Goal: Task Accomplishment & Management: Use online tool/utility

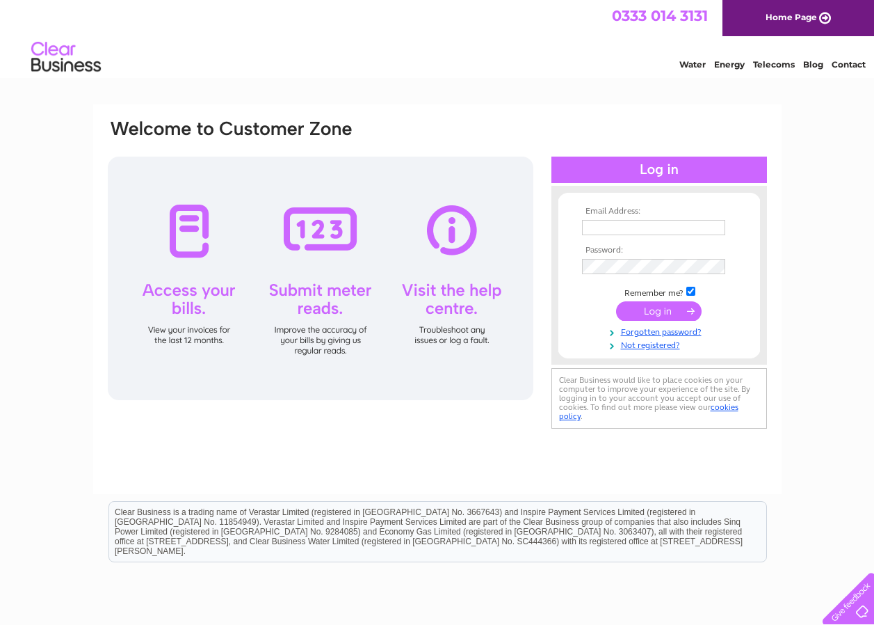
type input "[EMAIL_ADDRESS][DOMAIN_NAME]"
click at [650, 307] on input "submit" at bounding box center [659, 310] width 86 height 19
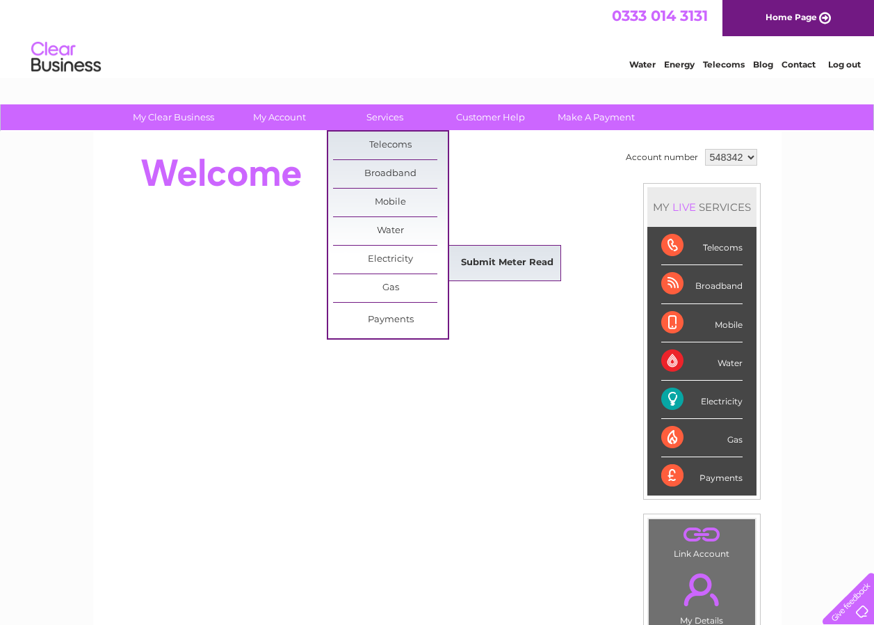
click at [508, 261] on link "Submit Meter Read" at bounding box center [507, 263] width 115 height 28
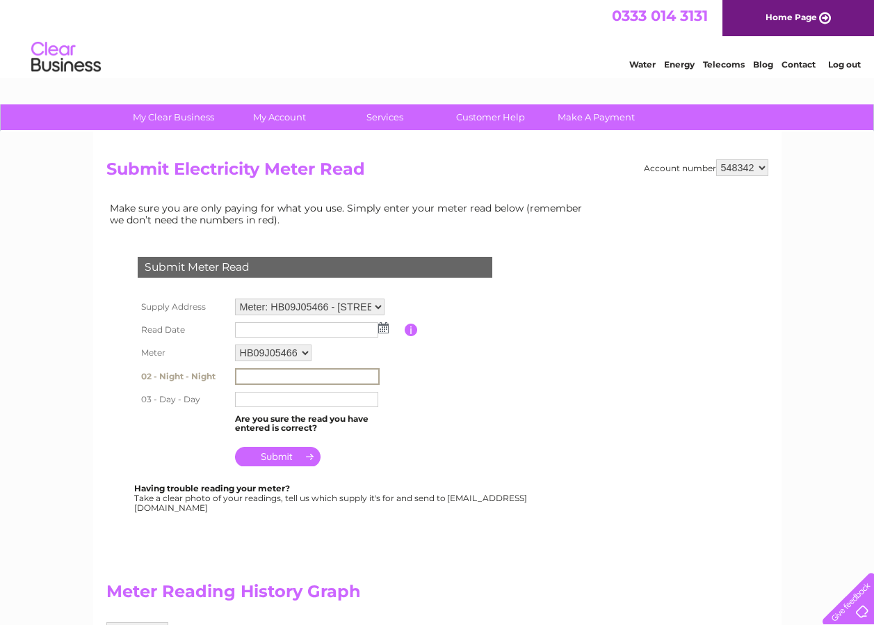
click at [249, 379] on input "text" at bounding box center [307, 376] width 145 height 17
click at [245, 401] on input "text" at bounding box center [306, 399] width 143 height 15
click at [260, 372] on input "text" at bounding box center [306, 375] width 143 height 15
click at [419, 378] on table "Supply Address Meter: HB09J05466 - 14 Colwyn Avenue, Rhos On Sea, Colwyn Bay, L…" at bounding box center [331, 382] width 395 height 175
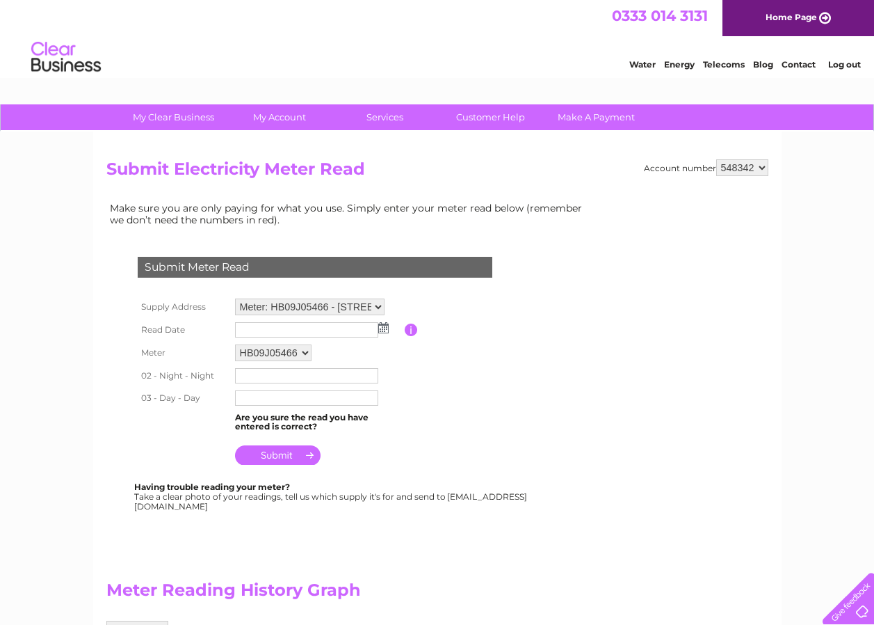
click at [282, 378] on input "text" at bounding box center [306, 375] width 143 height 15
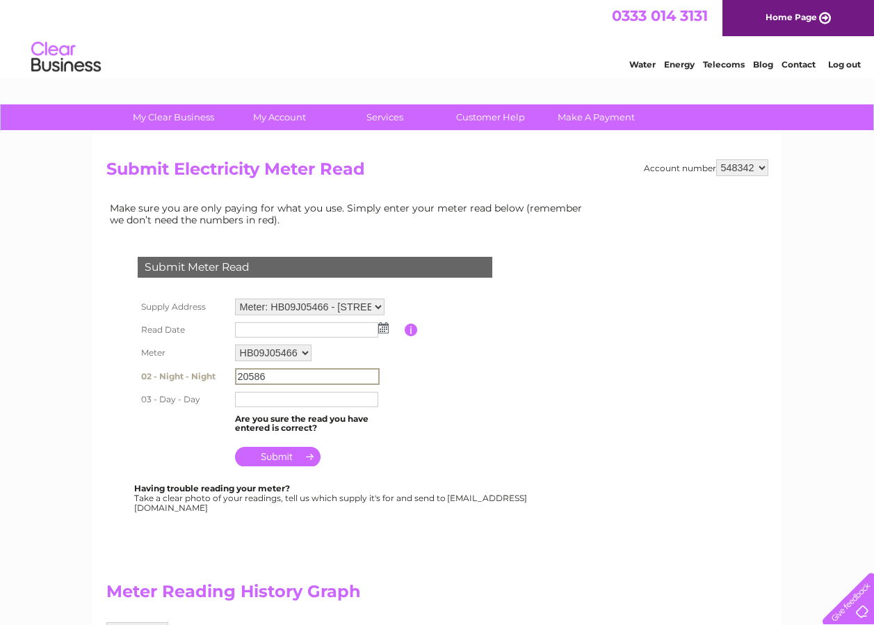
type input "20586"
click at [241, 399] on input "text" at bounding box center [307, 398] width 145 height 17
type input "85158"
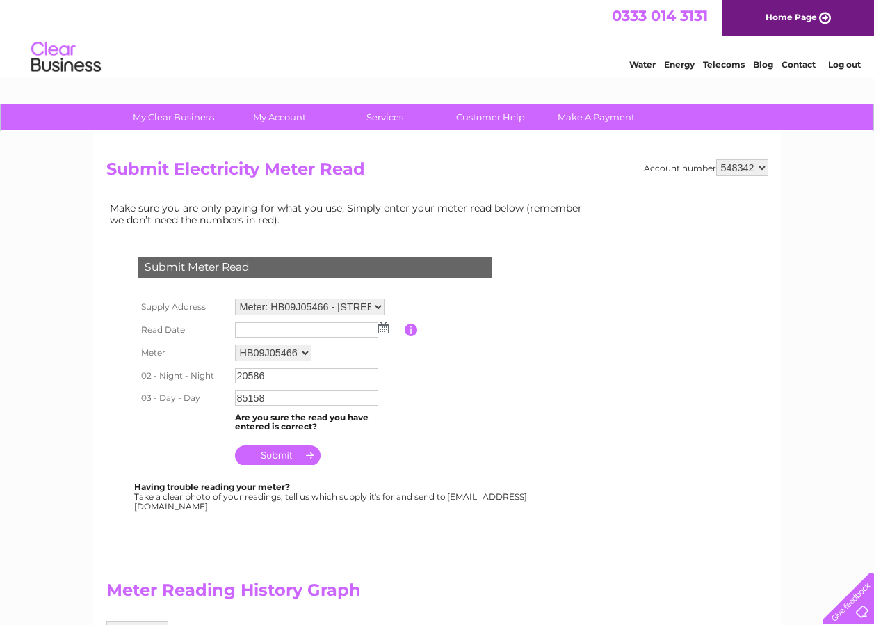
click at [358, 417] on td "Are you sure the read you have entered is correct?" at bounding box center [318, 422] width 173 height 26
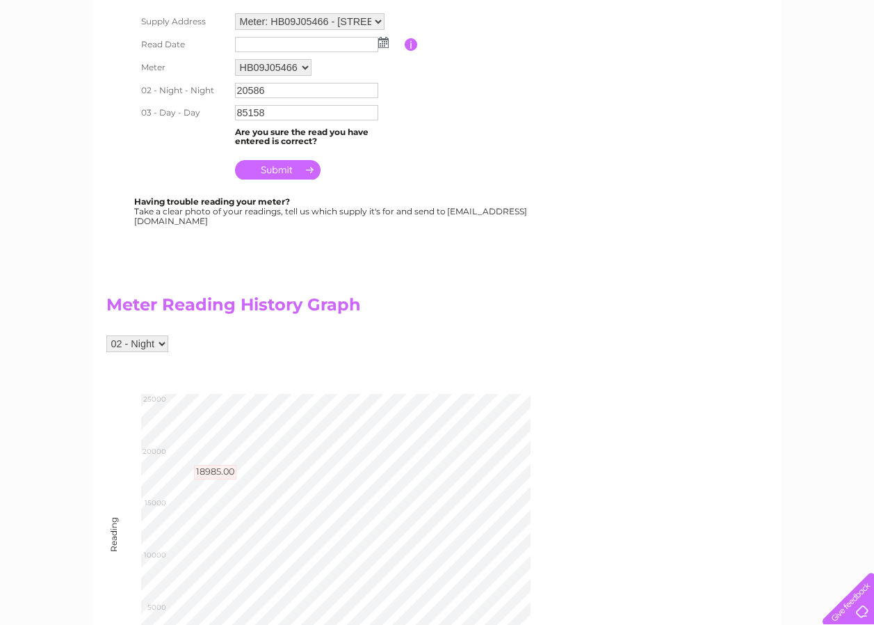
scroll to position [209, 0]
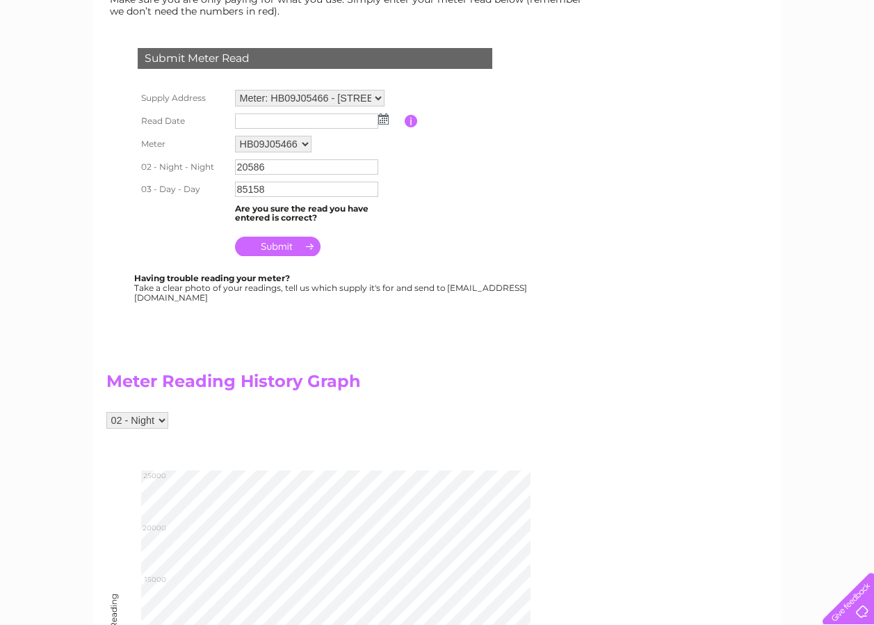
click at [163, 419] on select "02 - Night 03 - Day" at bounding box center [137, 420] width 62 height 17
select select "222012"
click at [106, 412] on select "02 - Night 03 - Day" at bounding box center [137, 420] width 62 height 17
click at [280, 246] on input "submit" at bounding box center [278, 245] width 86 height 19
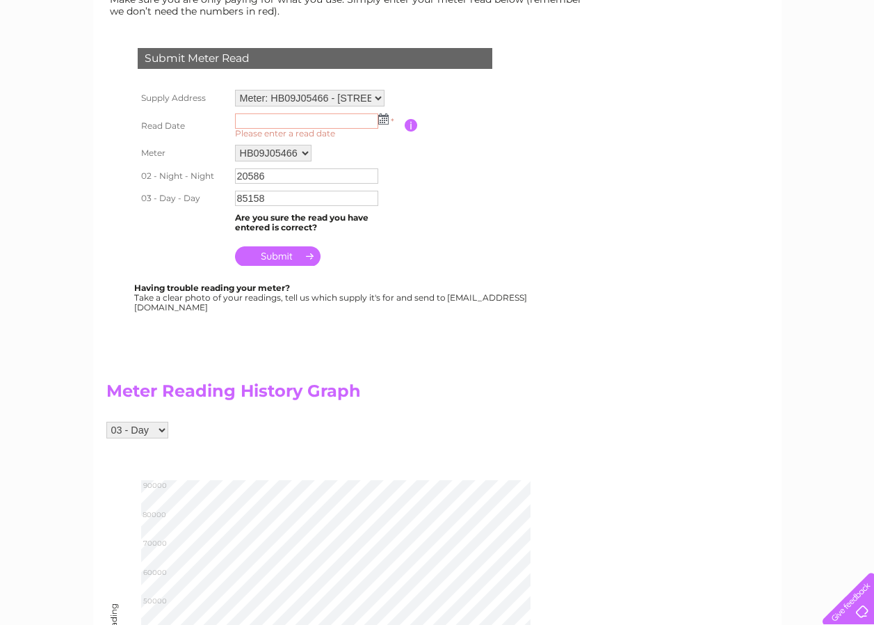
click at [275, 253] on input "submit" at bounding box center [278, 255] width 86 height 19
click at [380, 122] on img at bounding box center [383, 118] width 10 height 11
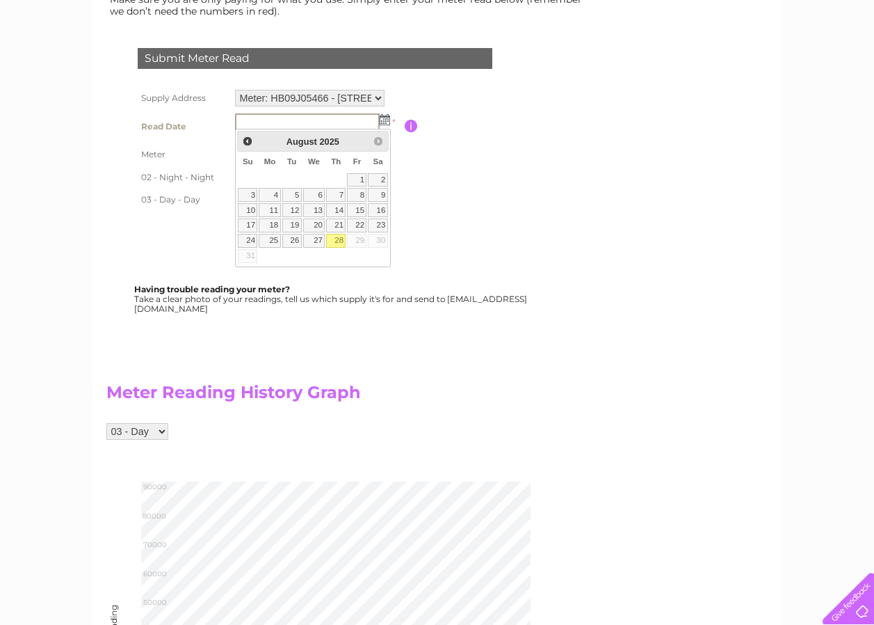
click at [337, 239] on link "28" at bounding box center [335, 241] width 19 height 14
type input "2025/08/28"
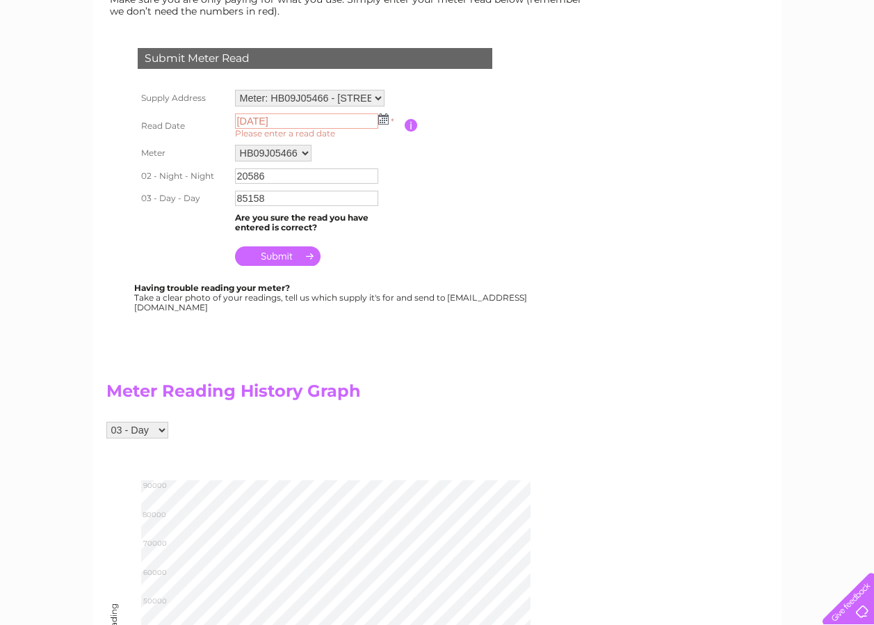
click at [274, 254] on input "submit" at bounding box center [278, 255] width 86 height 19
